Goal: Navigation & Orientation: Find specific page/section

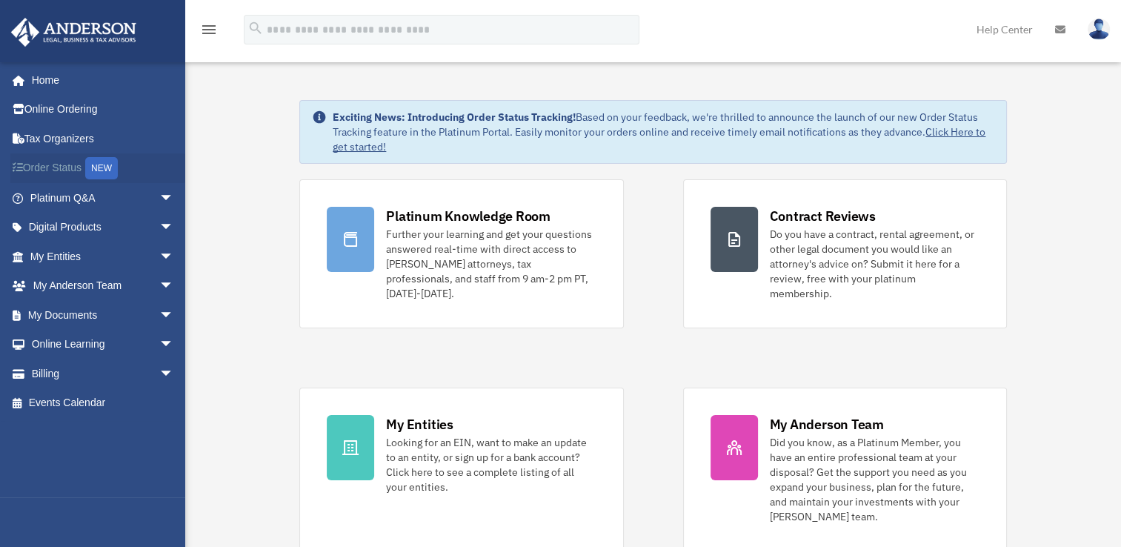
click at [61, 167] on link "Order Status NEW" at bounding box center [103, 168] width 186 height 30
click at [159, 254] on span "arrow_drop_down" at bounding box center [174, 256] width 30 height 30
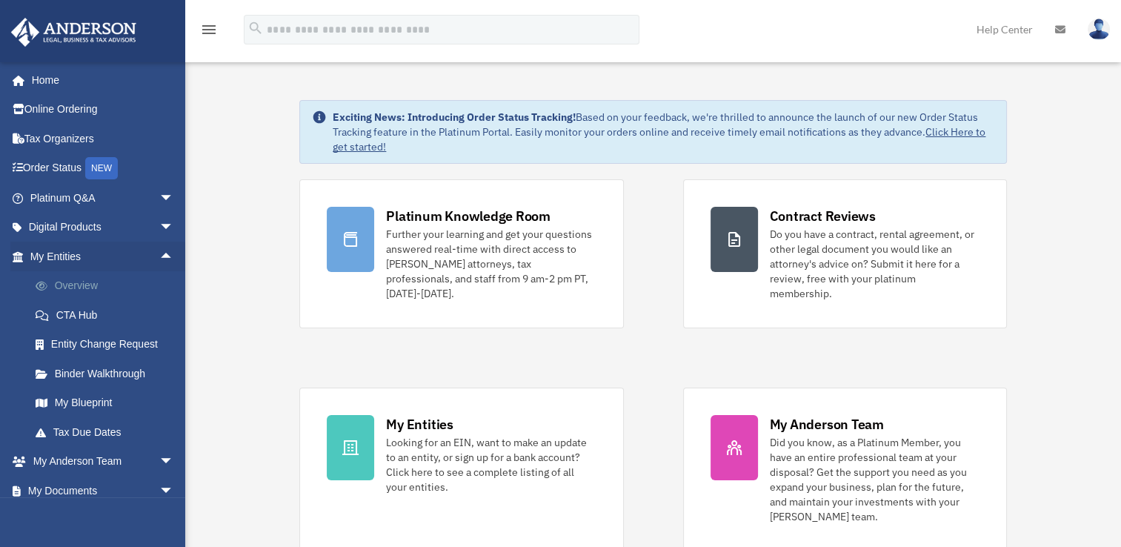
click at [77, 284] on link "Overview" at bounding box center [109, 286] width 176 height 30
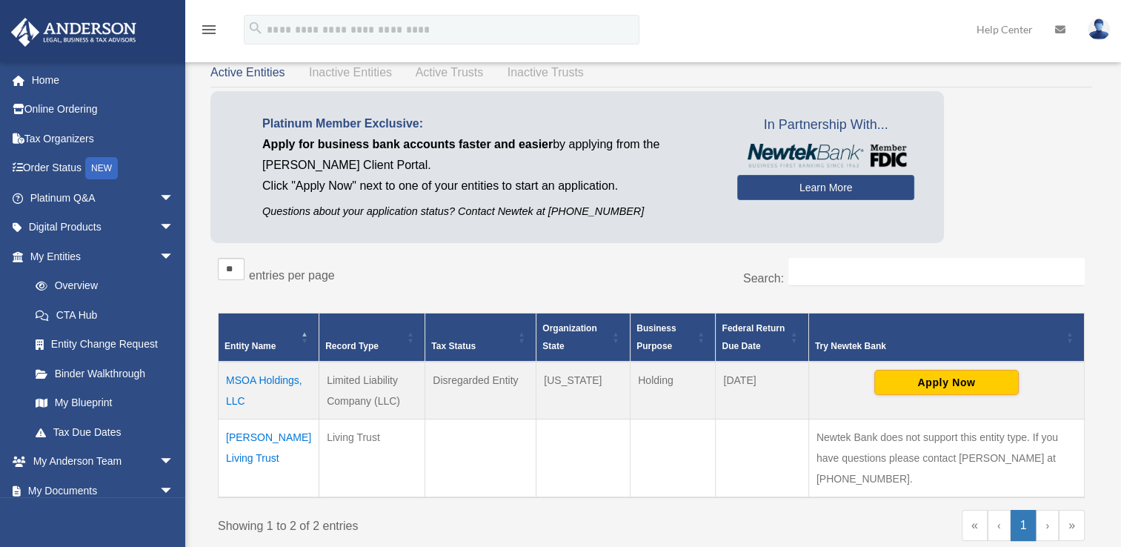
scroll to position [148, 0]
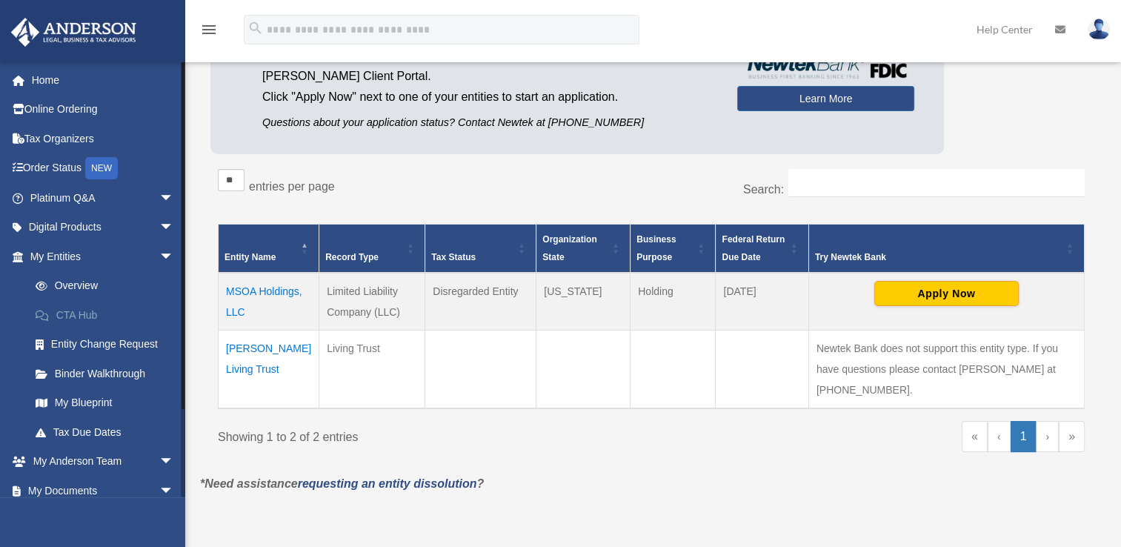
click at [77, 313] on link "CTA Hub" at bounding box center [109, 315] width 176 height 30
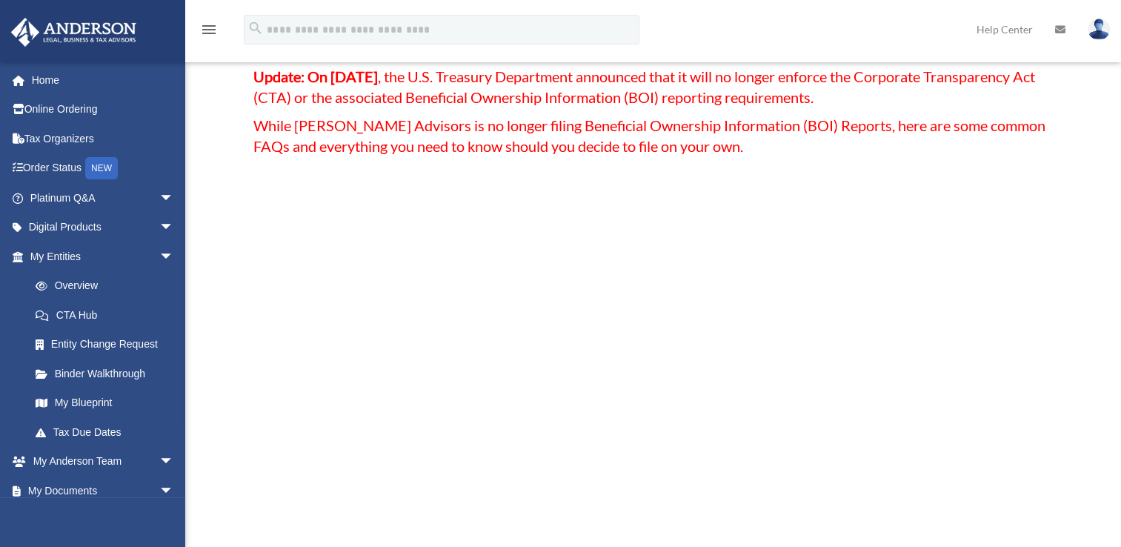
scroll to position [222, 0]
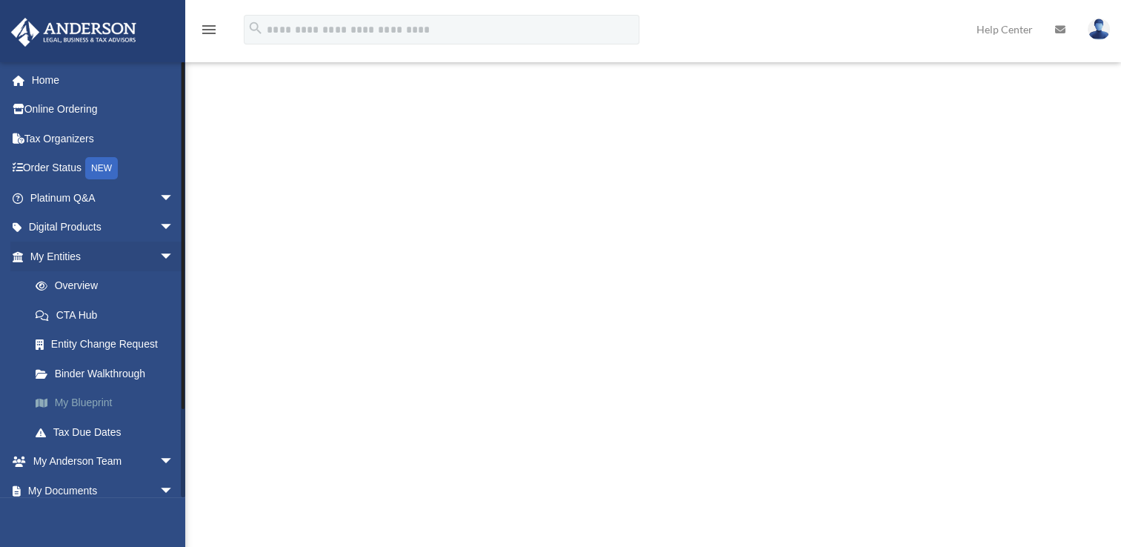
click at [95, 403] on link "My Blueprint" at bounding box center [109, 403] width 176 height 30
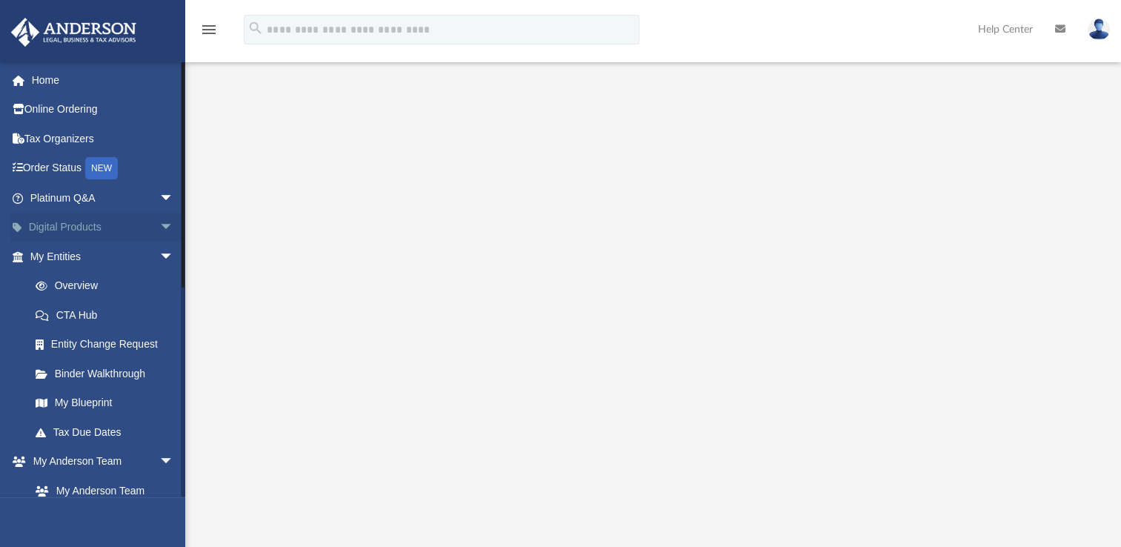
click at [159, 227] on span "arrow_drop_down" at bounding box center [174, 228] width 30 height 30
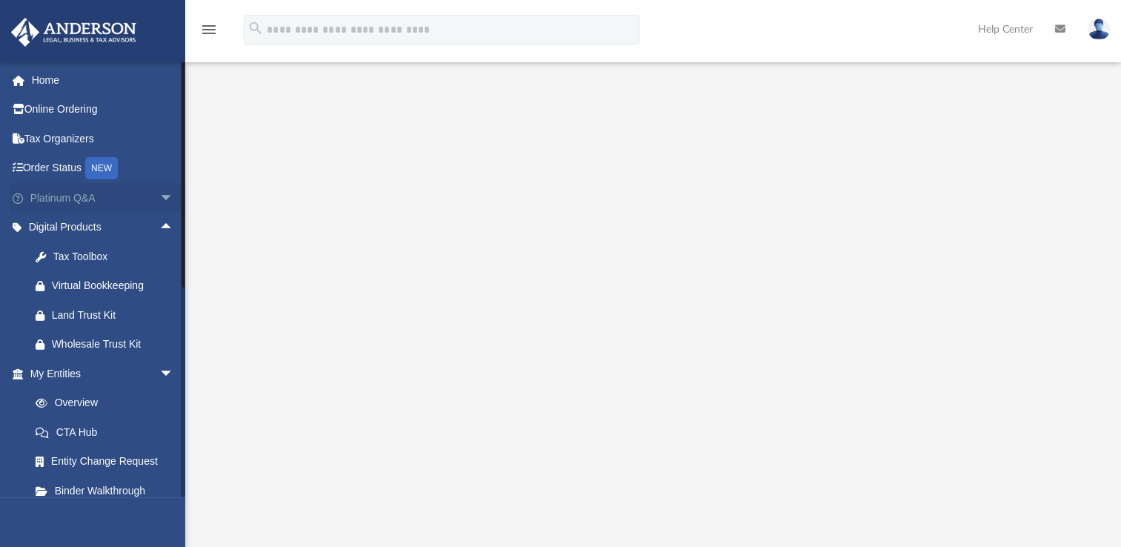
click at [159, 194] on span "arrow_drop_down" at bounding box center [174, 198] width 30 height 30
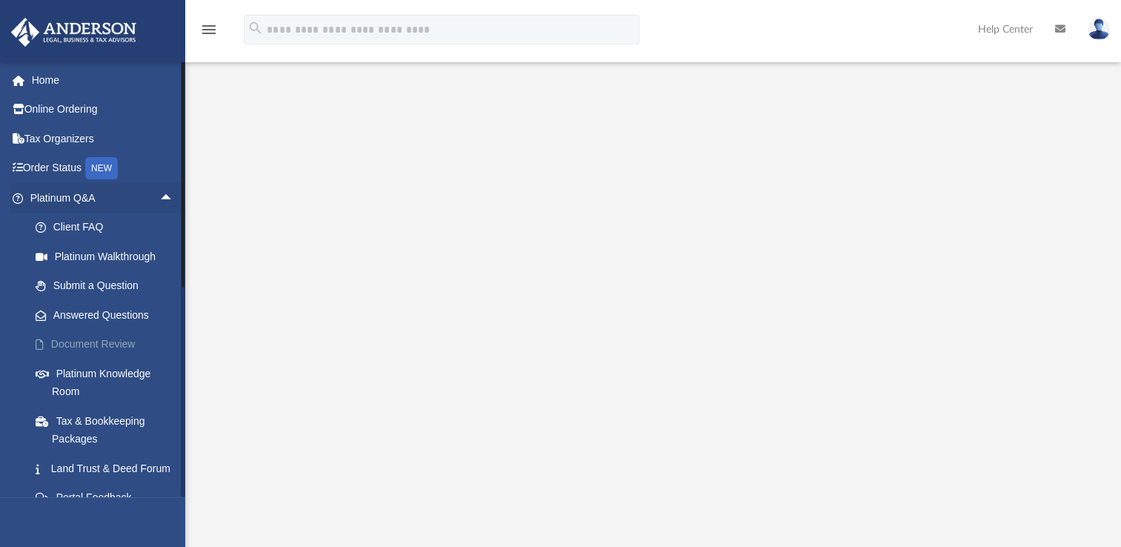
click at [121, 342] on link "Document Review" at bounding box center [109, 345] width 176 height 30
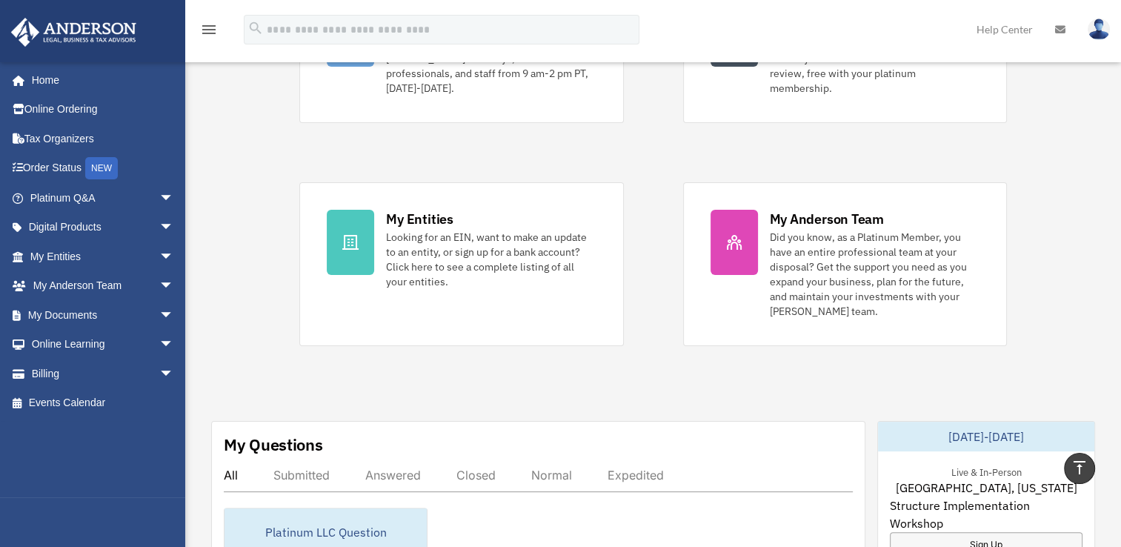
scroll to position [74, 0]
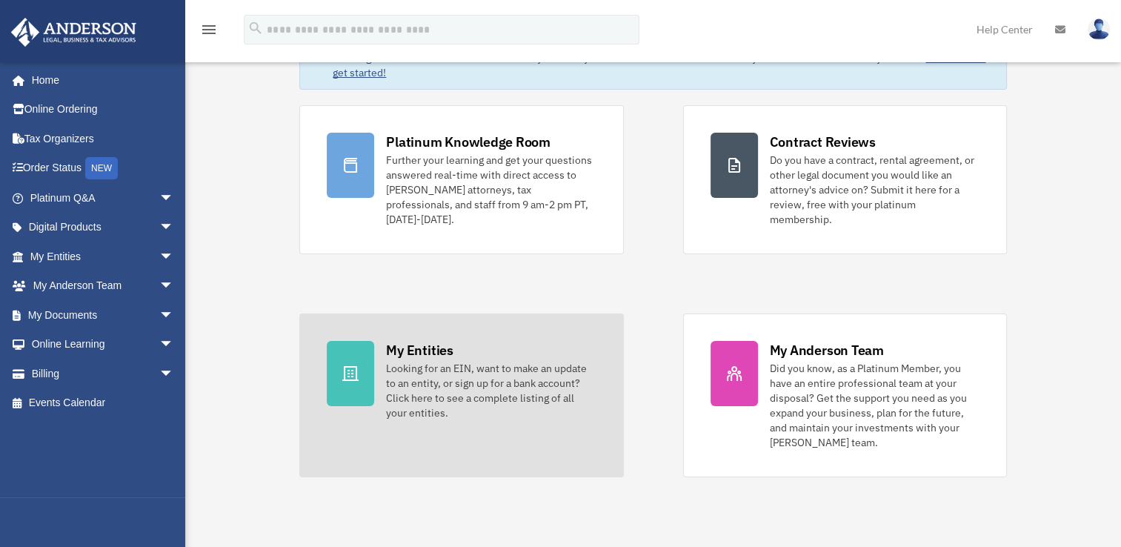
click at [417, 341] on div "My Entities" at bounding box center [419, 350] width 67 height 19
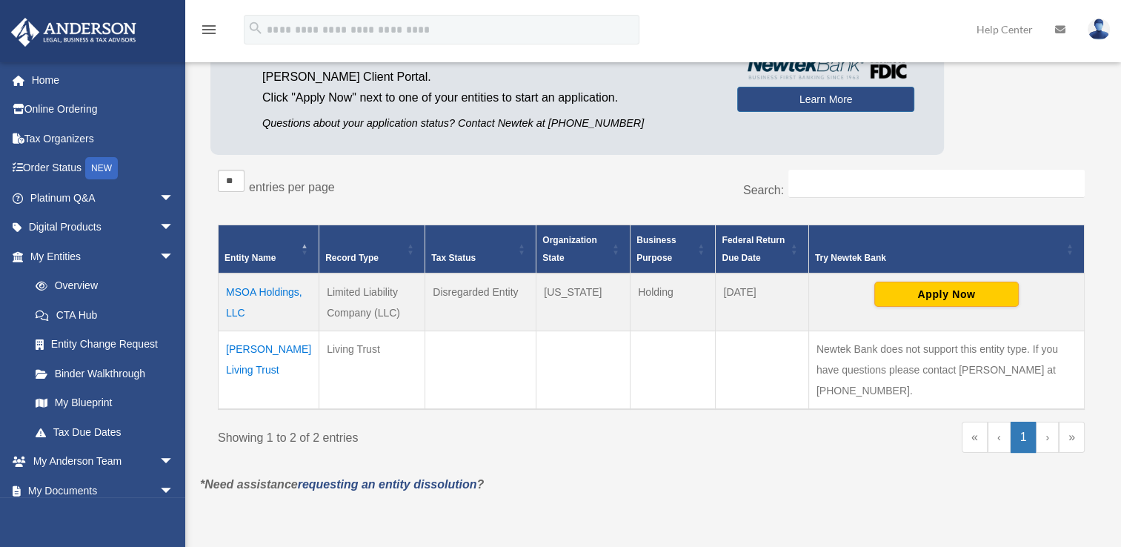
scroll to position [148, 0]
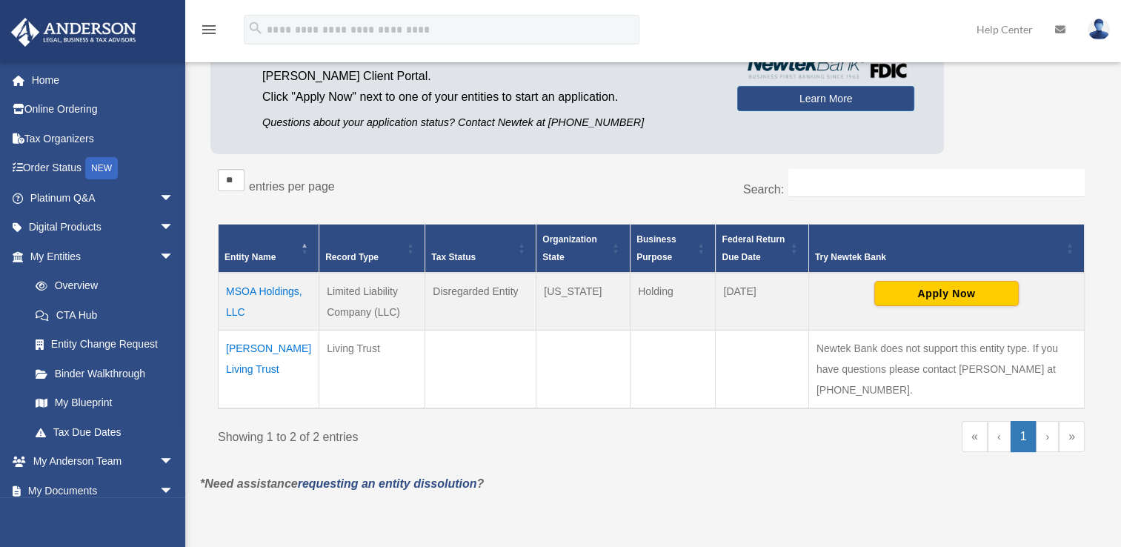
click at [239, 289] on td "MSOA Holdings, LLC" at bounding box center [269, 302] width 101 height 58
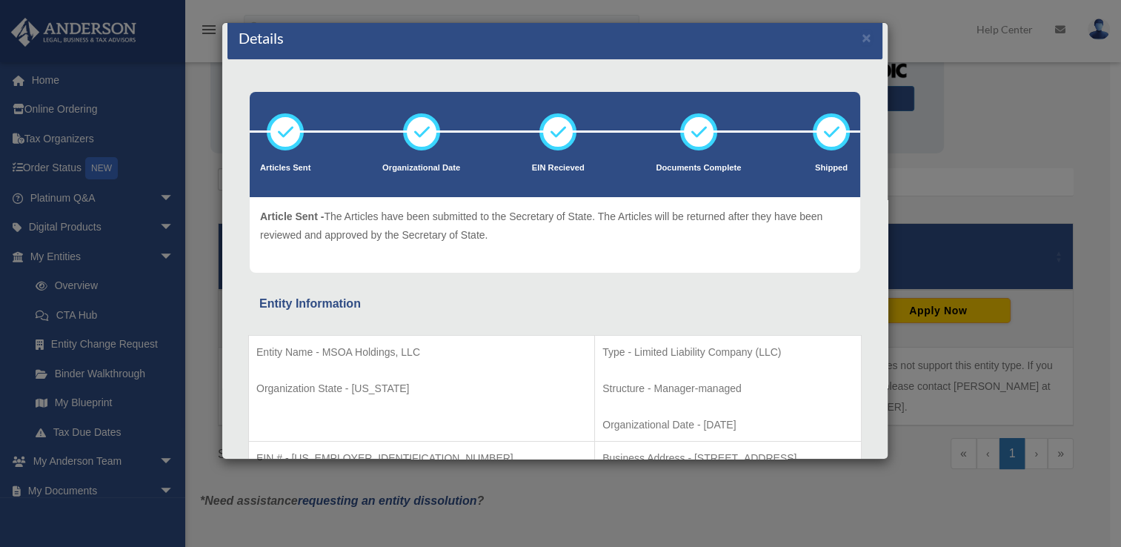
scroll to position [0, 0]
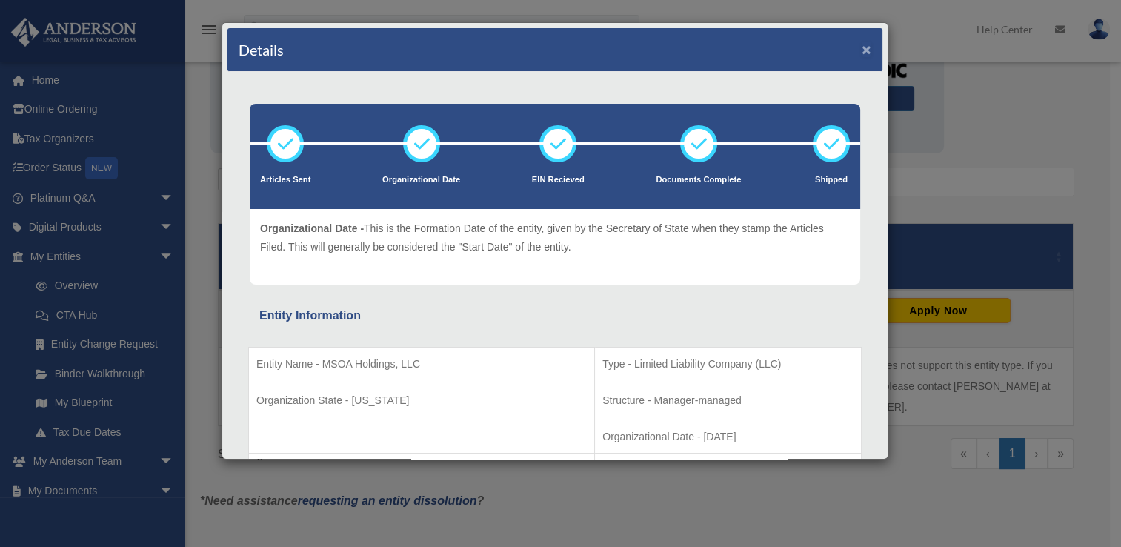
click at [861, 50] on button "×" at bounding box center [866, 49] width 10 height 16
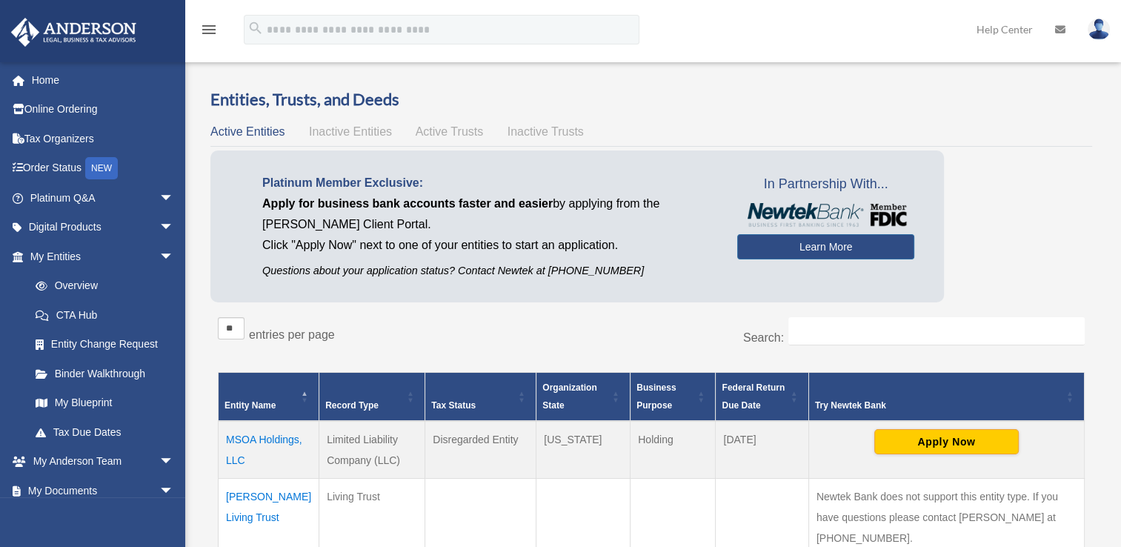
click at [202, 30] on icon "menu" at bounding box center [209, 30] width 18 height 18
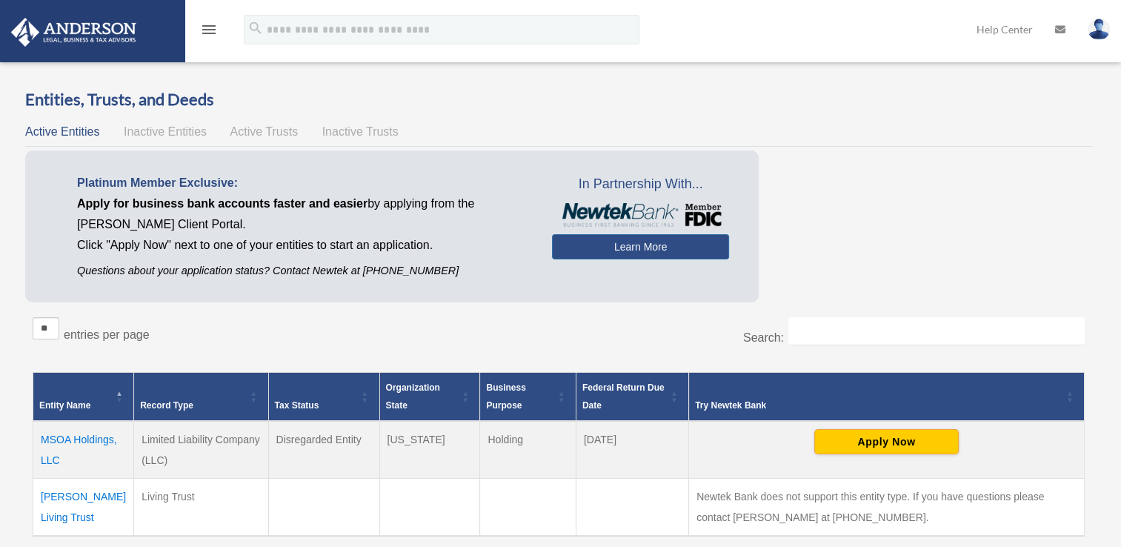
click at [202, 30] on icon "menu" at bounding box center [209, 30] width 18 height 18
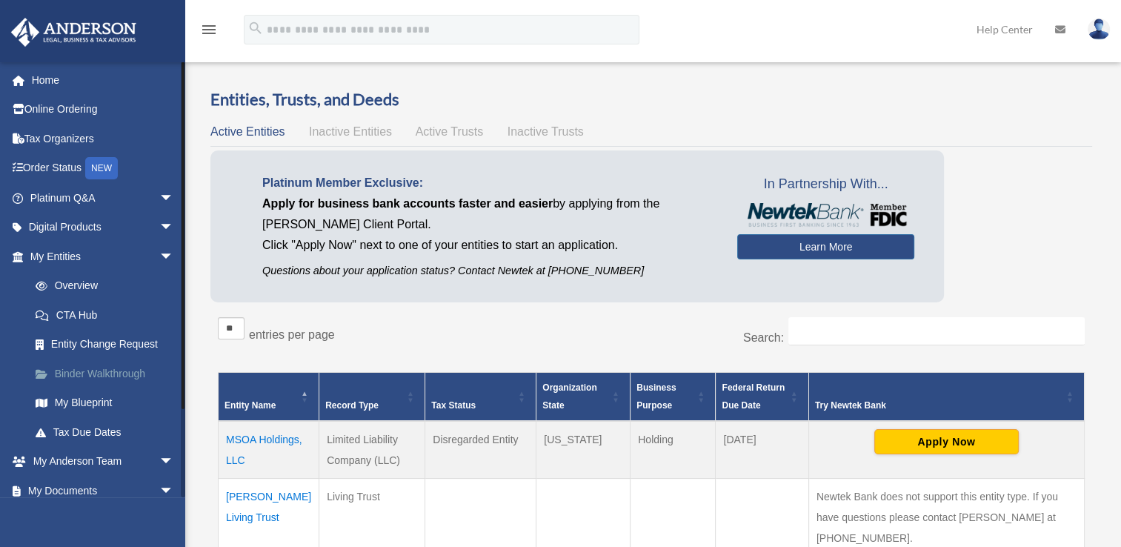
click at [110, 378] on link "Binder Walkthrough" at bounding box center [109, 373] width 176 height 30
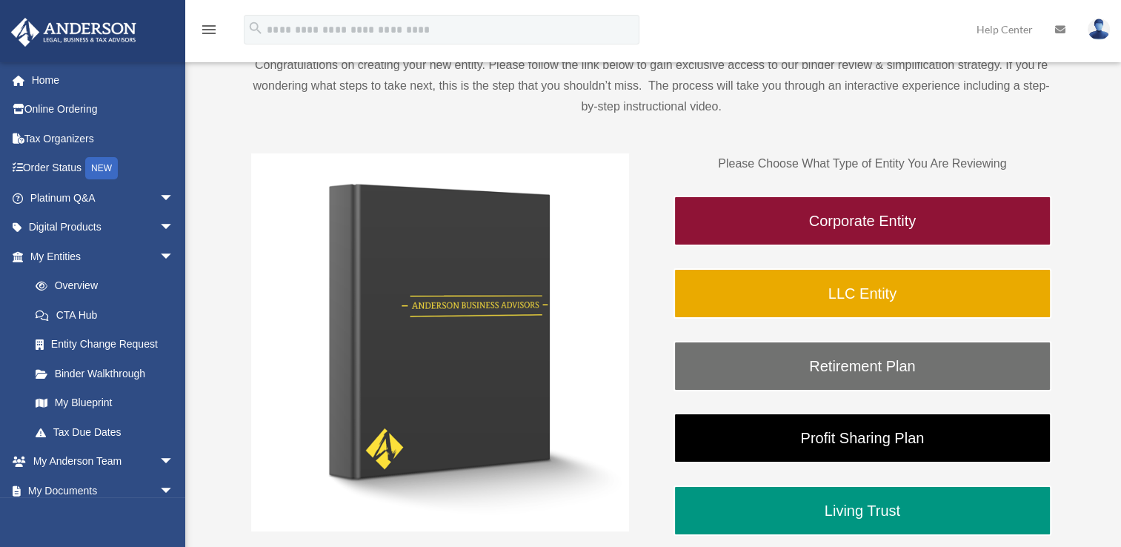
scroll to position [148, 0]
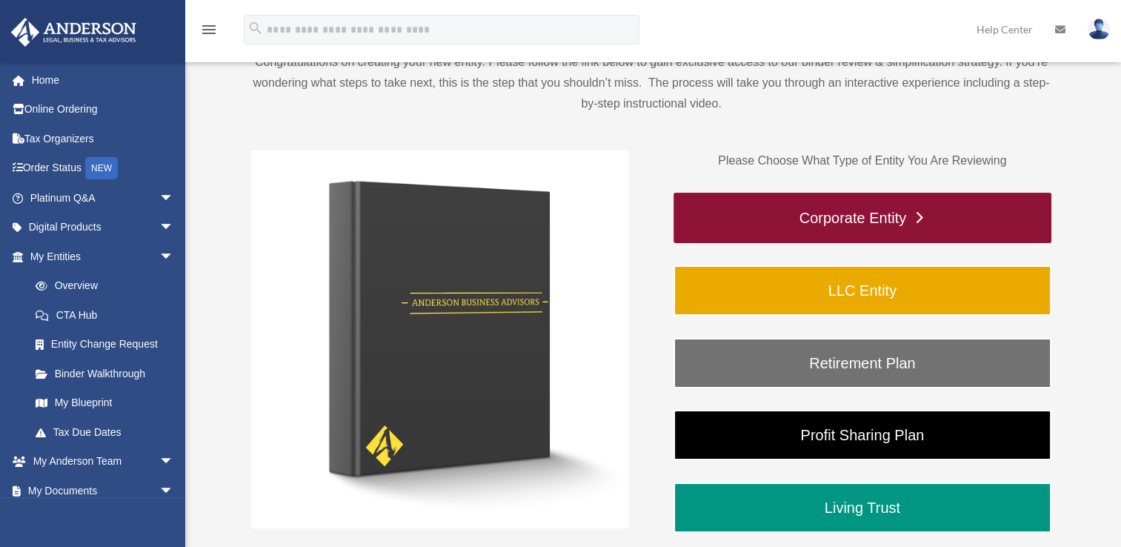
click at [850, 221] on link "Corporate Entity" at bounding box center [862, 218] width 378 height 50
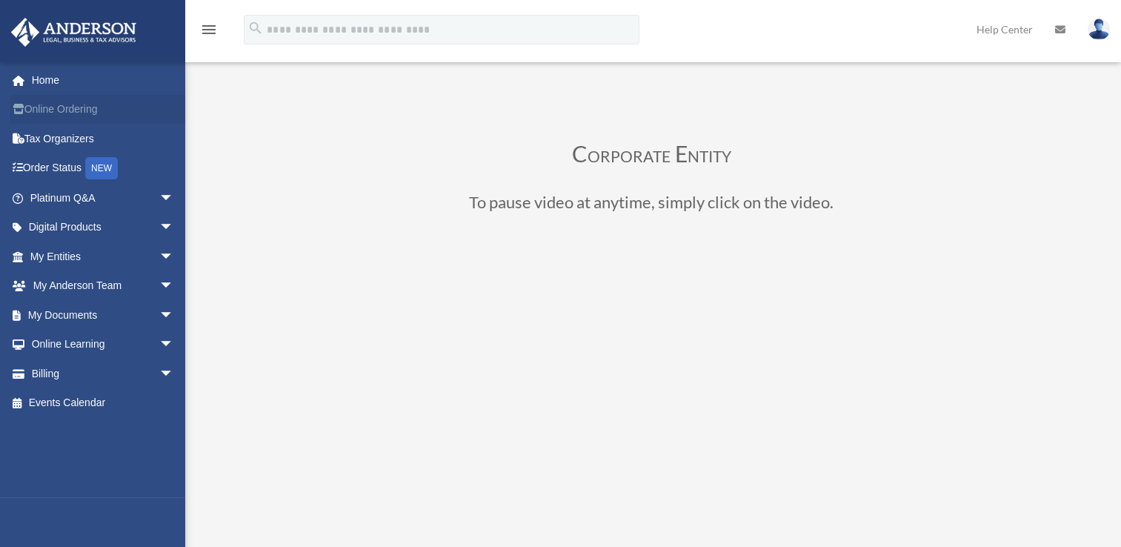
click at [62, 111] on link "Online Ordering" at bounding box center [103, 110] width 186 height 30
click at [159, 313] on span "arrow_drop_down" at bounding box center [174, 315] width 30 height 30
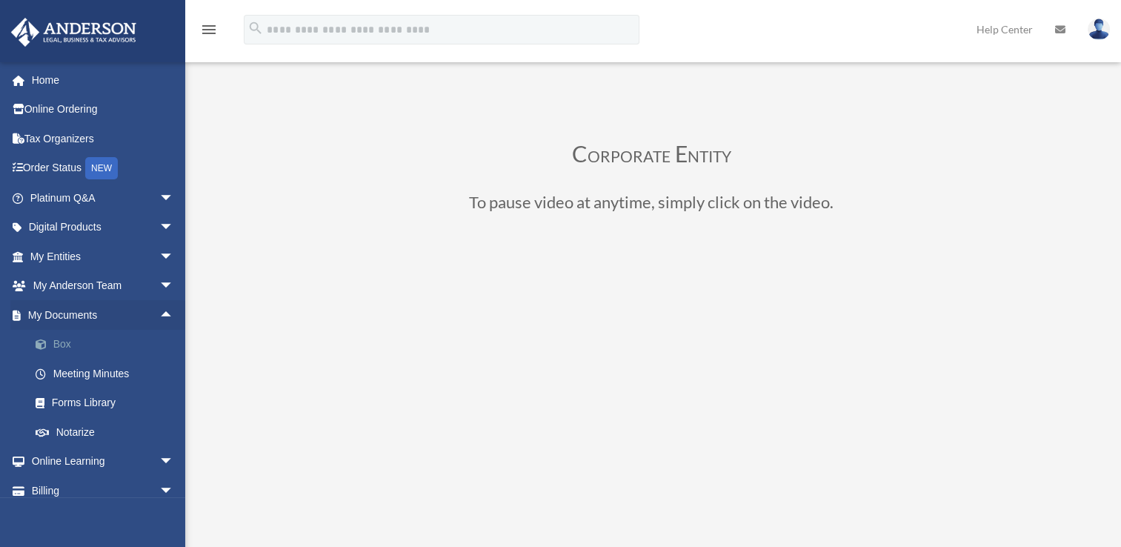
click at [73, 341] on link "Box" at bounding box center [109, 345] width 176 height 30
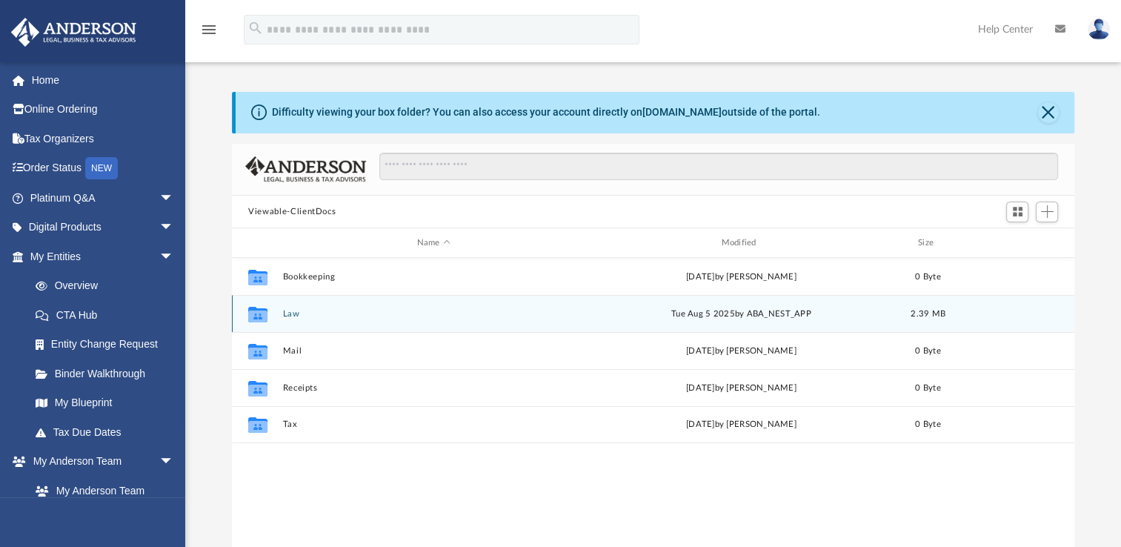
click at [258, 316] on icon "grid" at bounding box center [257, 316] width 19 height 12
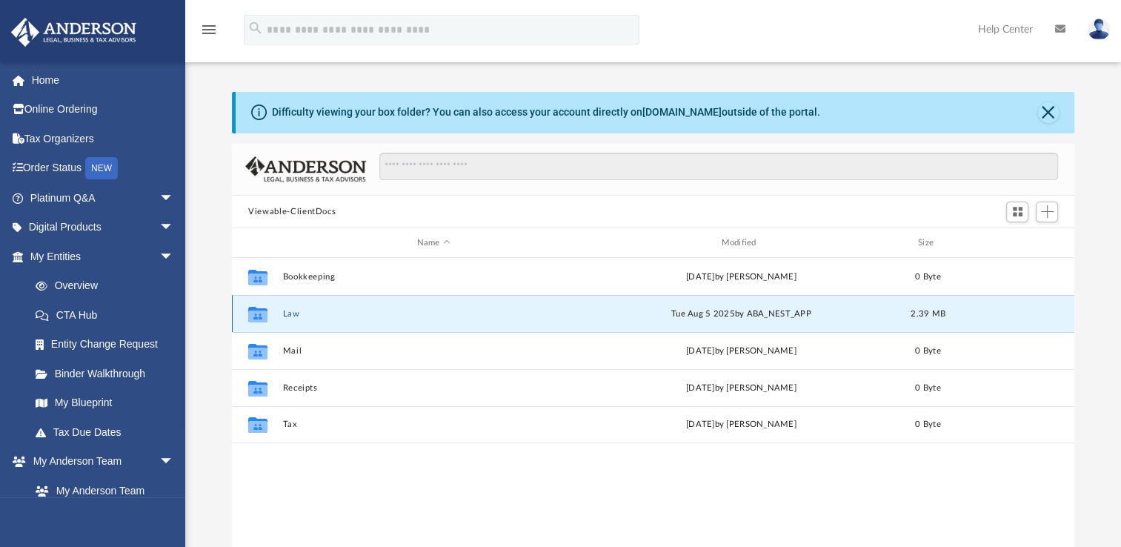
click at [289, 313] on button "Law" at bounding box center [433, 314] width 301 height 10
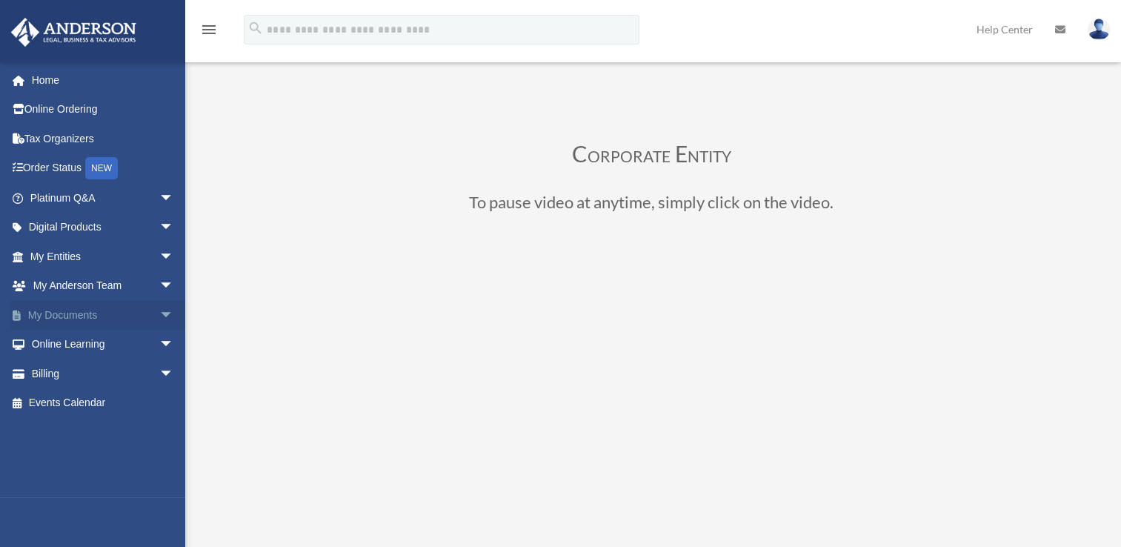
click at [159, 313] on span "arrow_drop_down" at bounding box center [174, 315] width 30 height 30
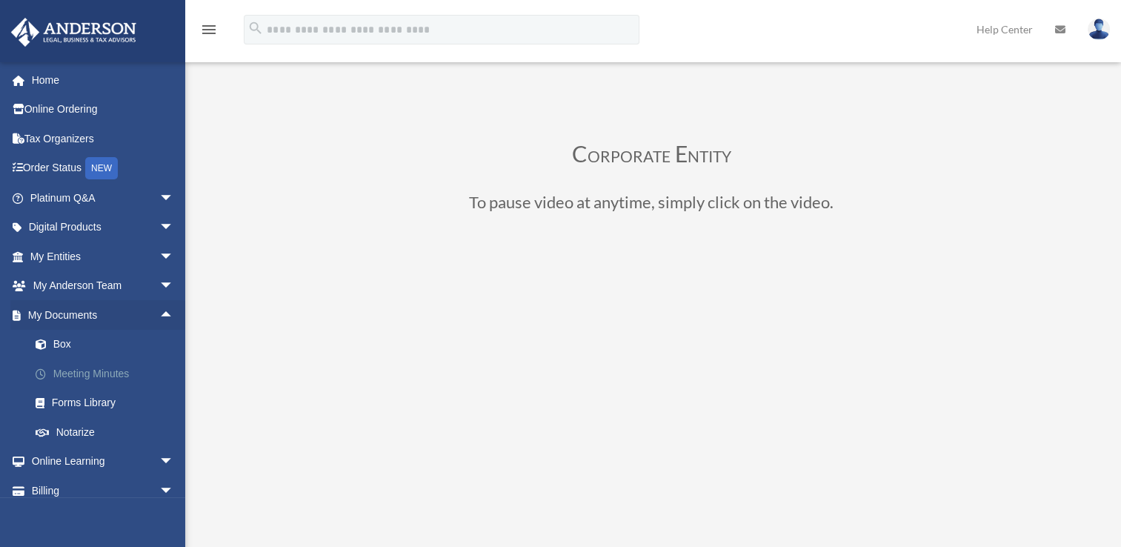
click at [83, 378] on link "Meeting Minutes" at bounding box center [109, 373] width 176 height 30
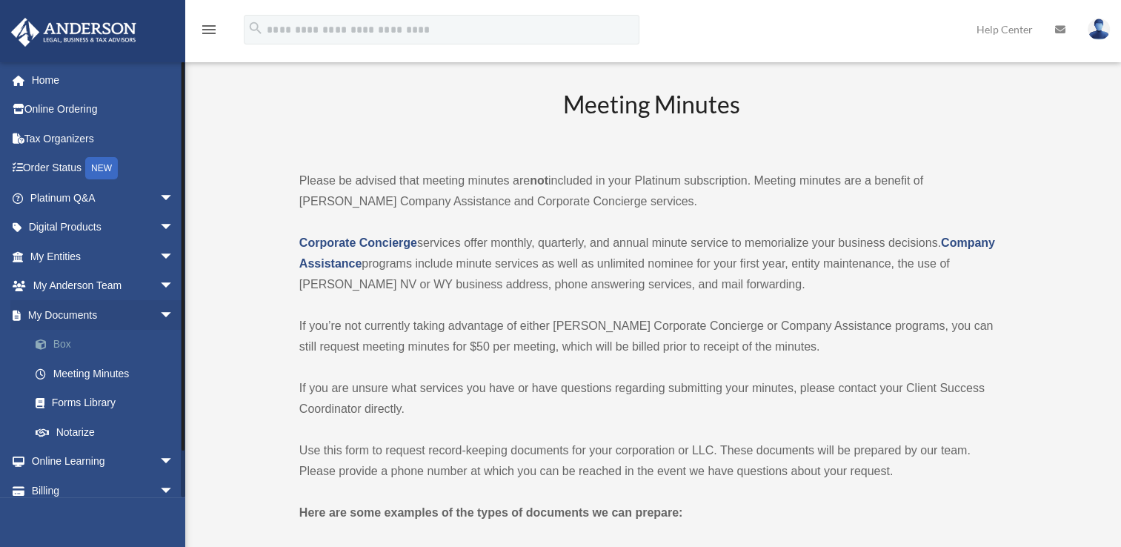
click at [67, 348] on link "Box" at bounding box center [109, 345] width 176 height 30
click at [64, 345] on link "Box" at bounding box center [109, 345] width 176 height 30
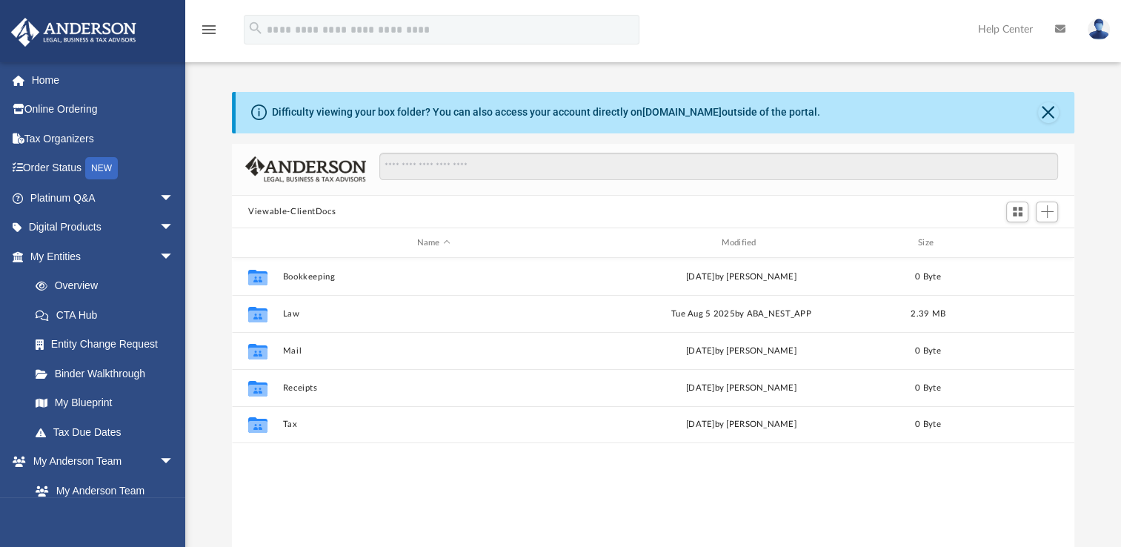
scroll to position [325, 830]
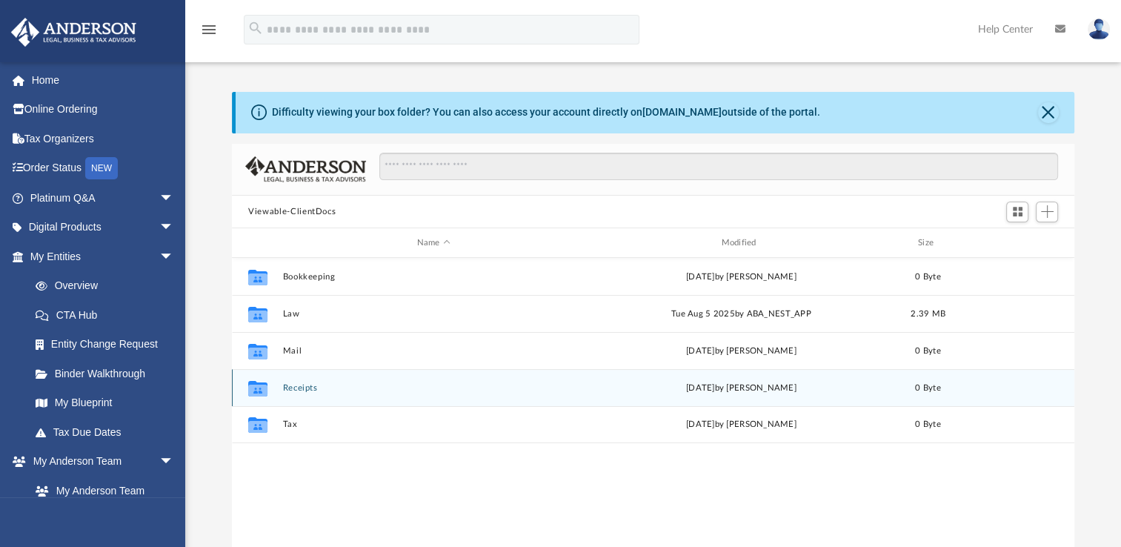
click at [296, 388] on button "Receipts" at bounding box center [433, 388] width 301 height 10
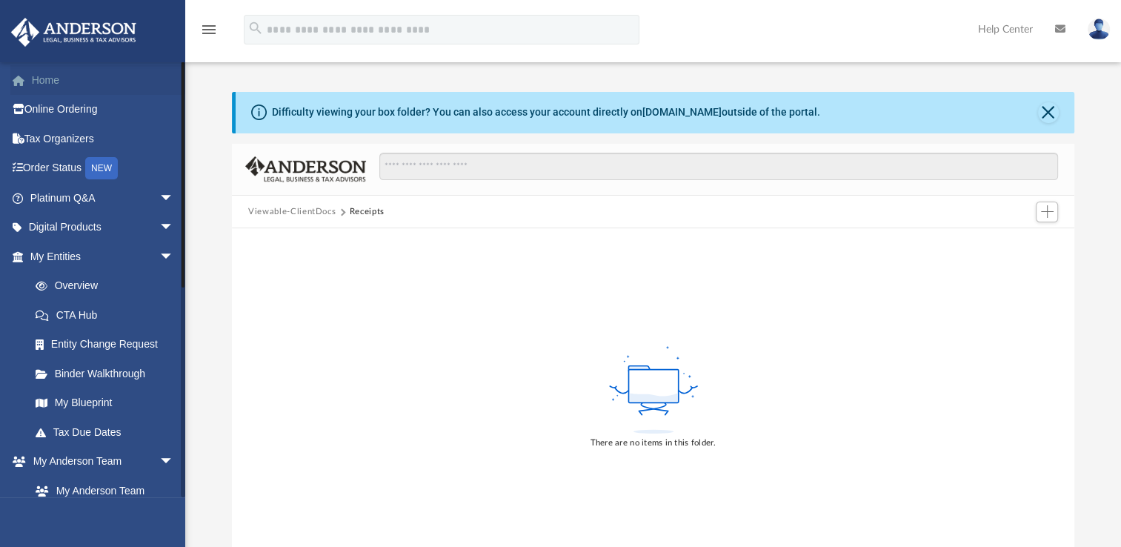
click at [52, 83] on link "Home" at bounding box center [103, 80] width 186 height 30
